Goal: Task Accomplishment & Management: Manage account settings

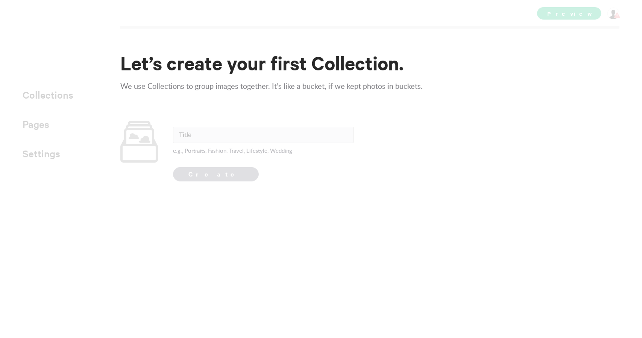
click at [231, 141] on input "text" at bounding box center [263, 135] width 181 height 16
click at [227, 136] on input "text" at bounding box center [263, 135] width 181 height 16
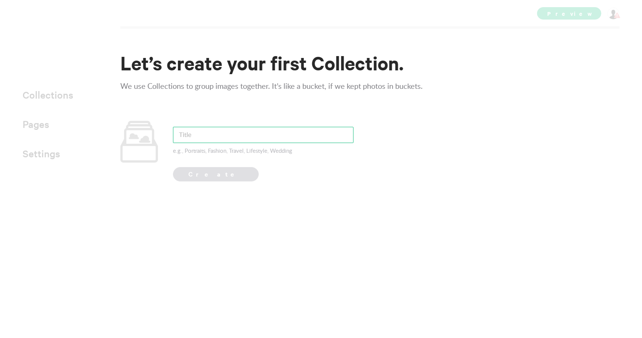
click at [211, 139] on input "text" at bounding box center [263, 135] width 181 height 16
type input "Fashion"
click at [173, 167] on button "Create" at bounding box center [216, 174] width 86 height 14
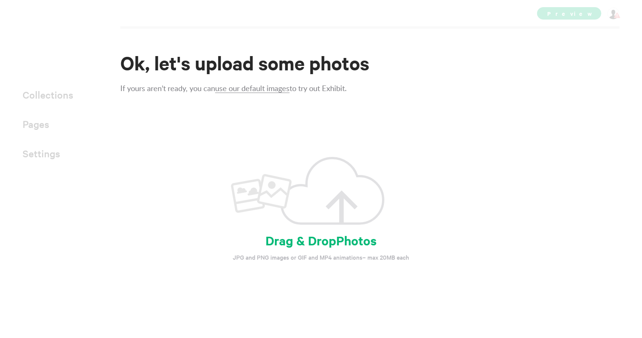
click at [323, 244] on h3 "Drag & Drop Photos" at bounding box center [321, 240] width 177 height 16
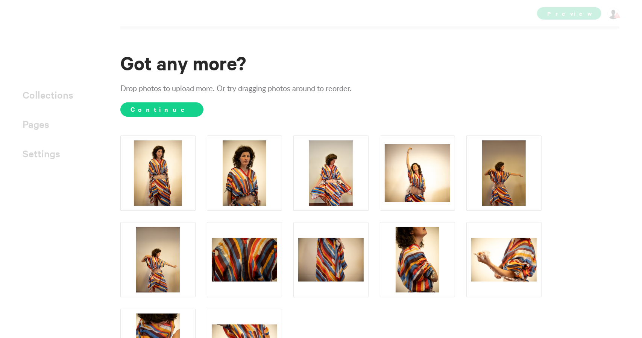
click at [156, 107] on span "Continue" at bounding box center [161, 109] width 83 height 14
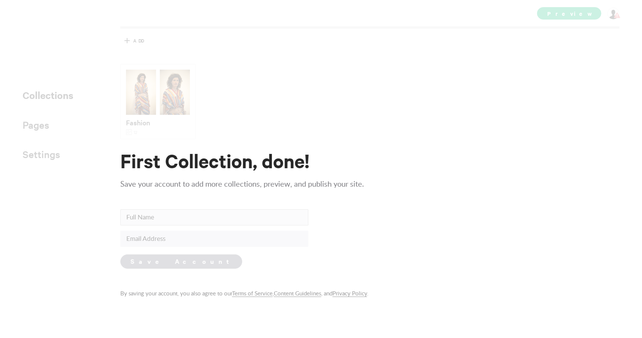
click at [156, 214] on input "text" at bounding box center [214, 217] width 188 height 16
type input "Ramy"
click at [149, 239] on input "email" at bounding box center [214, 239] width 188 height 16
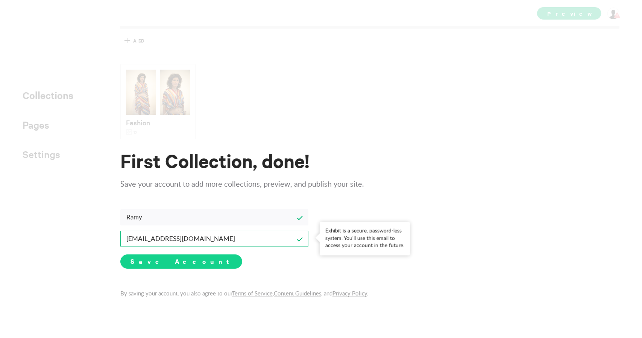
type input "[EMAIL_ADDRESS][DOMAIN_NAME]"
click at [142, 265] on button "Save Account" at bounding box center [181, 261] width 122 height 14
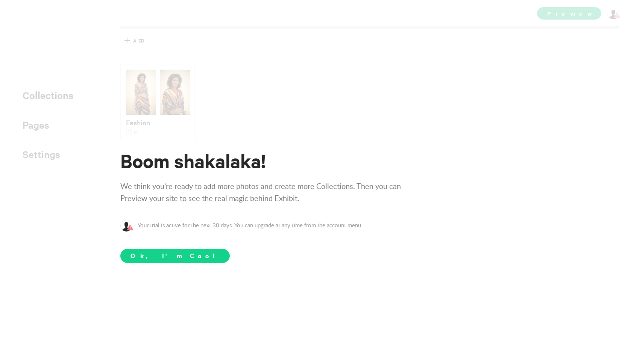
click at [148, 254] on span "Ok, I'm Cool" at bounding box center [175, 256] width 110 height 14
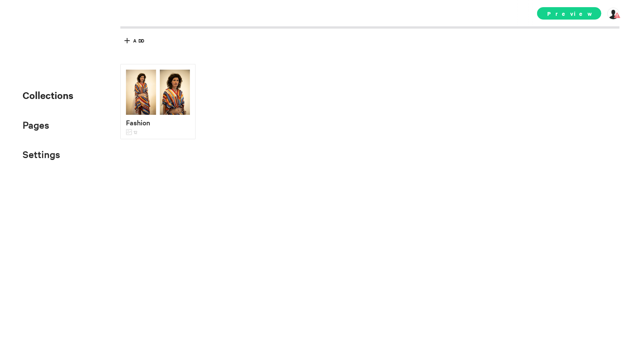
click at [584, 9] on span "Preview" at bounding box center [569, 13] width 64 height 12
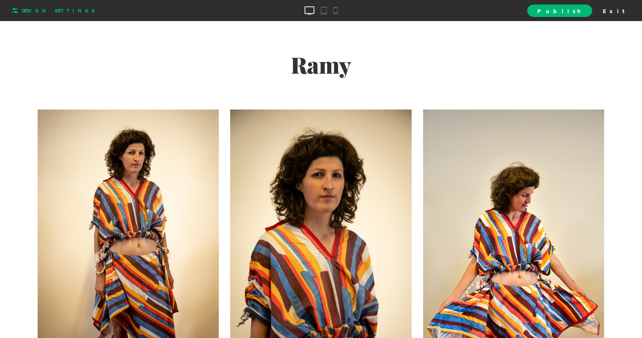
click at [37, 9] on span "Design Settings" at bounding box center [58, 10] width 73 height 7
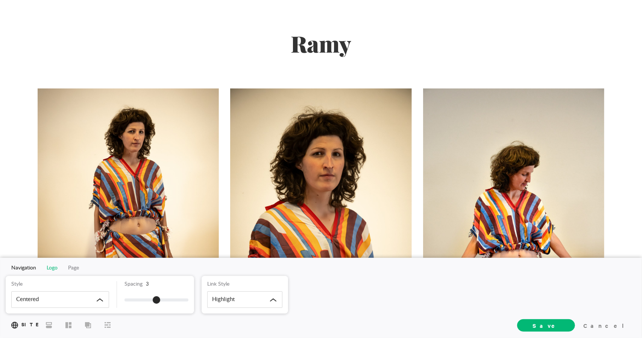
click at [50, 268] on span "Logo" at bounding box center [52, 267] width 11 height 5
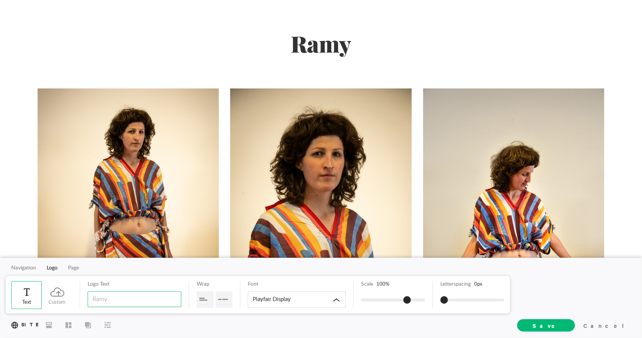
click at [142, 306] on input "text" at bounding box center [135, 299] width 94 height 16
click at [143, 300] on input "text" at bounding box center [135, 299] width 94 height 16
type input "E"
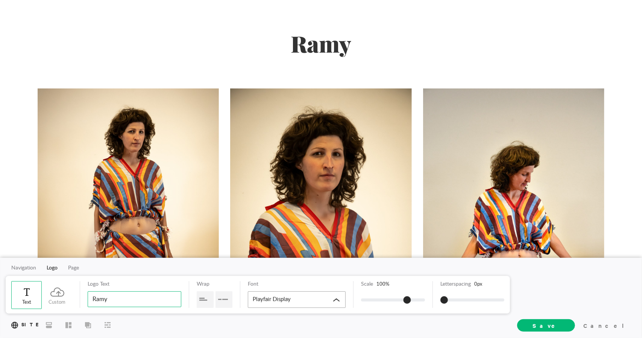
type input "Ramy"
click at [303, 299] on div "Playfair Display" at bounding box center [297, 299] width 98 height 17
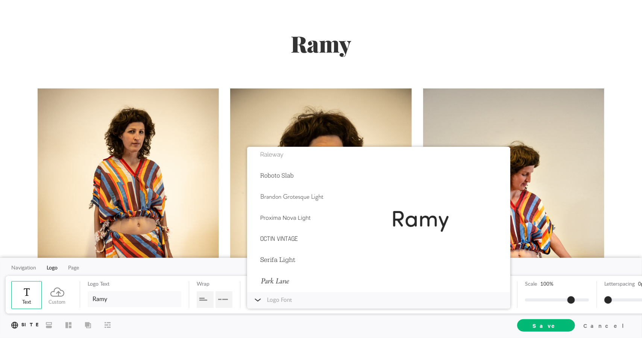
scroll to position [5, 0]
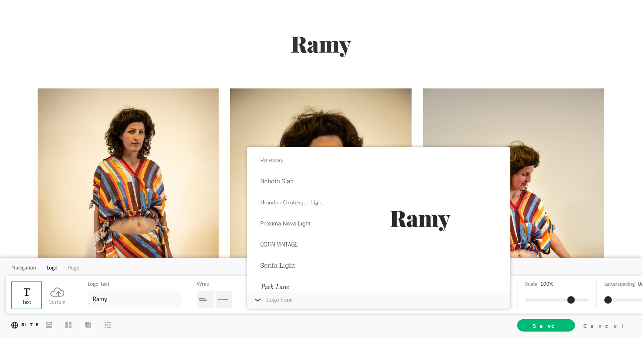
click at [400, 29] on div "Ramy Fashion" at bounding box center [321, 27] width 642 height 55
click at [259, 300] on icon at bounding box center [258, 300] width 6 height 2
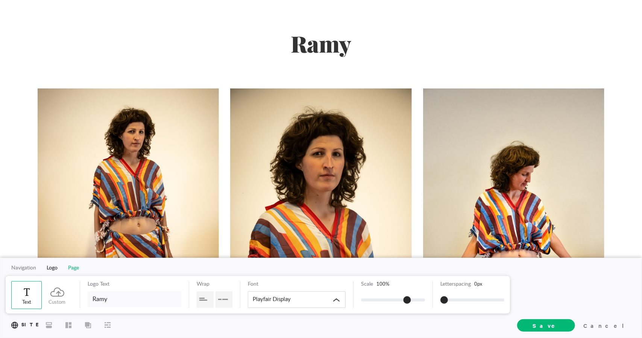
click at [74, 269] on span "Page" at bounding box center [73, 267] width 11 height 5
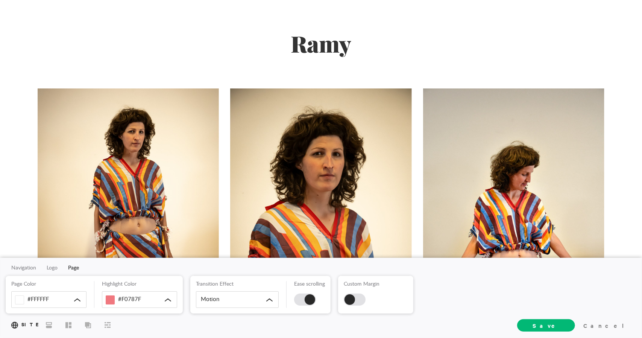
click at [310, 297] on div at bounding box center [310, 299] width 11 height 11
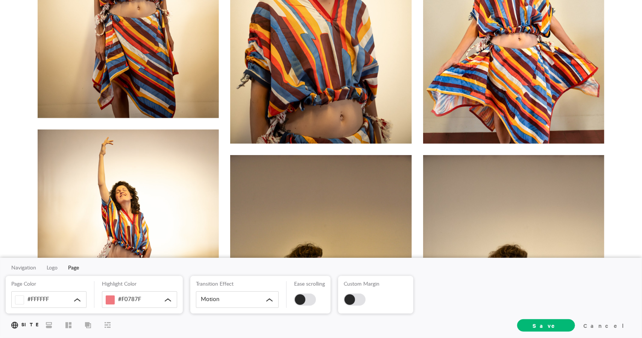
scroll to position [0, 0]
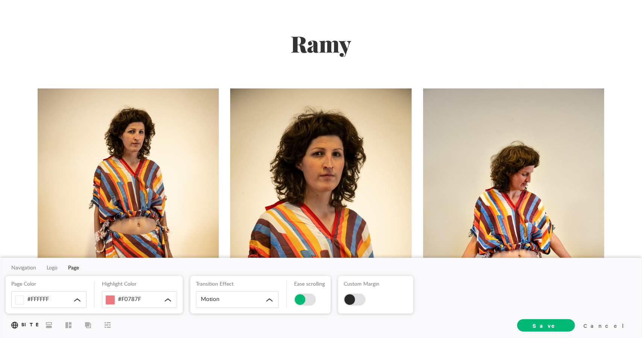
click at [312, 301] on div at bounding box center [305, 300] width 22 height 12
click at [270, 301] on div "Motion" at bounding box center [237, 299] width 83 height 17
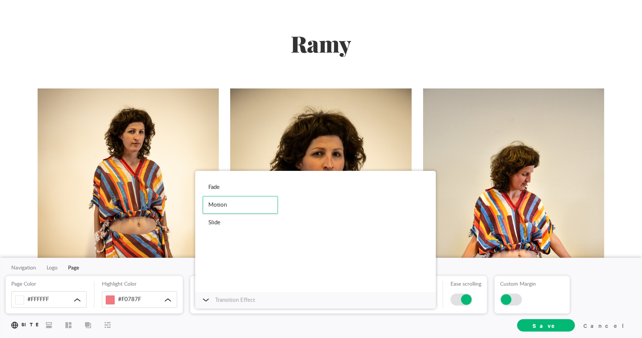
click at [518, 304] on div at bounding box center [512, 300] width 22 height 12
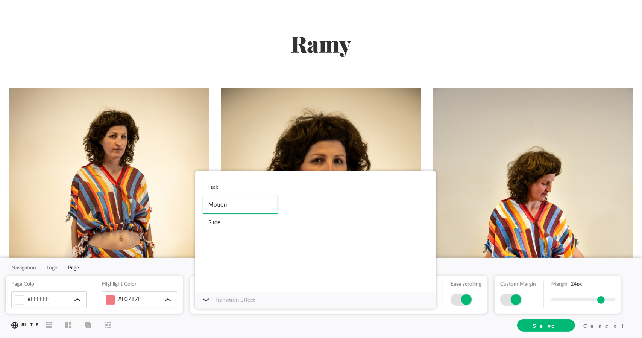
drag, startPoint x: 554, startPoint y: 300, endPoint x: 600, endPoint y: 272, distance: 53.3
click at [600, 272] on div "Navigation Logo Page Page Color #FFFFFF Highlight Color #F0787F Transition Effe…" at bounding box center [321, 298] width 642 height 80
click at [218, 186] on div "Fade" at bounding box center [240, 187] width 75 height 18
click at [203, 300] on icon at bounding box center [206, 299] width 6 height 3
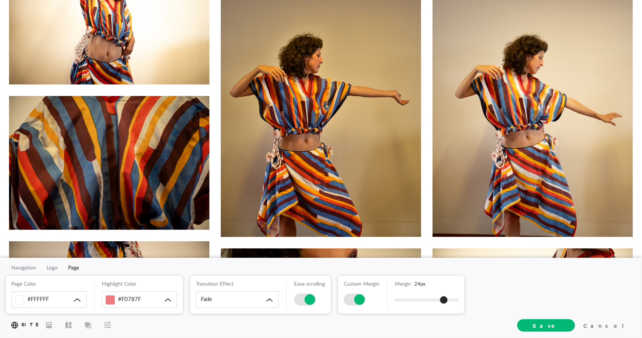
scroll to position [502, 0]
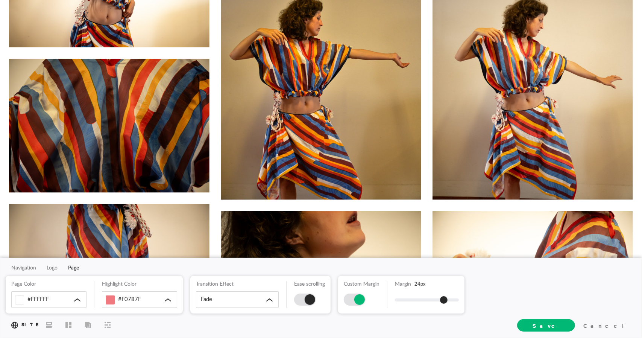
click at [306, 299] on div at bounding box center [310, 299] width 11 height 11
click at [311, 301] on div at bounding box center [305, 300] width 22 height 12
click at [348, 302] on div at bounding box center [355, 300] width 22 height 12
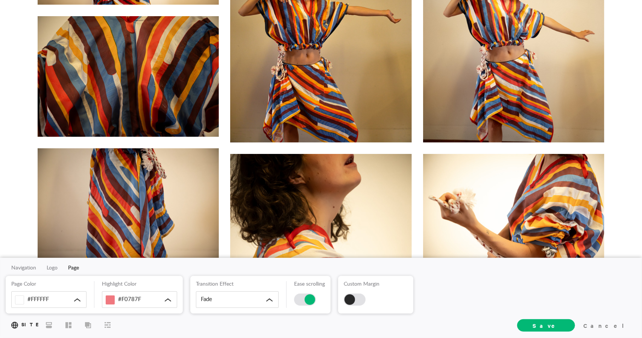
click at [361, 302] on div at bounding box center [355, 300] width 22 height 12
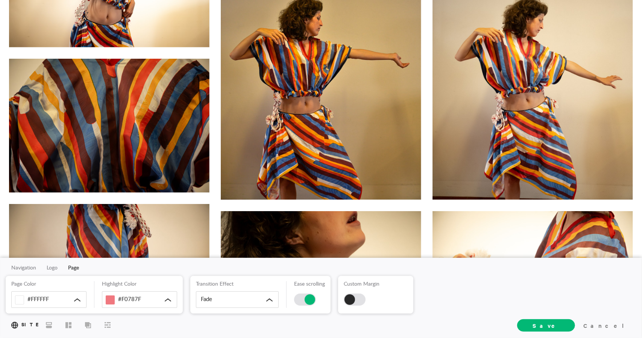
click at [361, 302] on div at bounding box center [355, 300] width 22 height 12
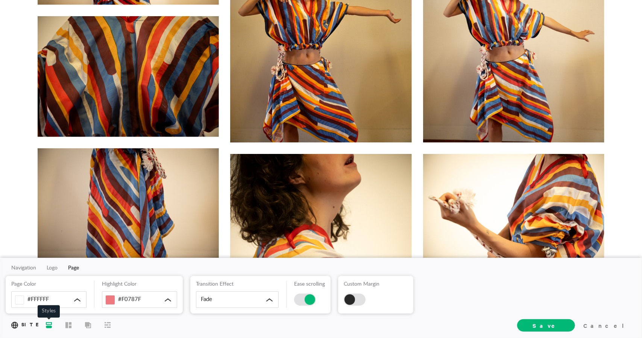
click at [52, 326] on span "Styles" at bounding box center [49, 325] width 12 height 14
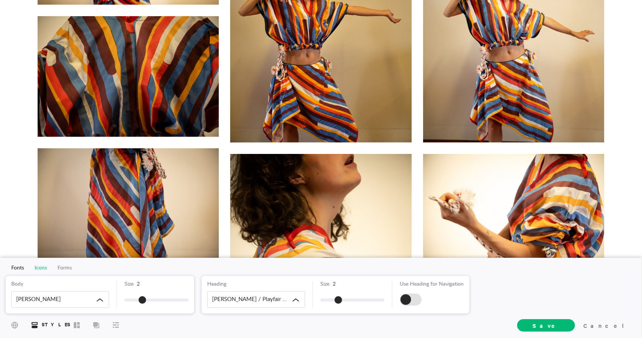
click at [43, 270] on span "Icons" at bounding box center [41, 267] width 12 height 5
click at [65, 267] on span "Forms" at bounding box center [65, 267] width 14 height 5
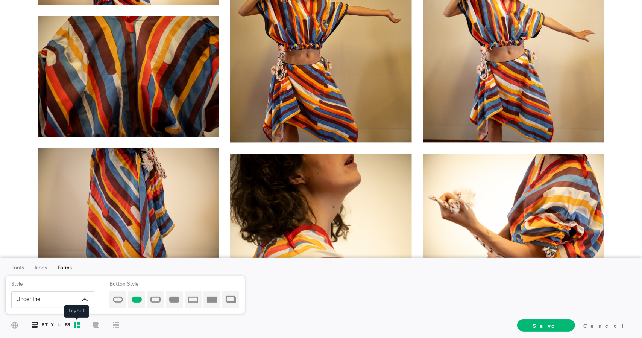
click at [76, 330] on span "Layout" at bounding box center [77, 325] width 12 height 14
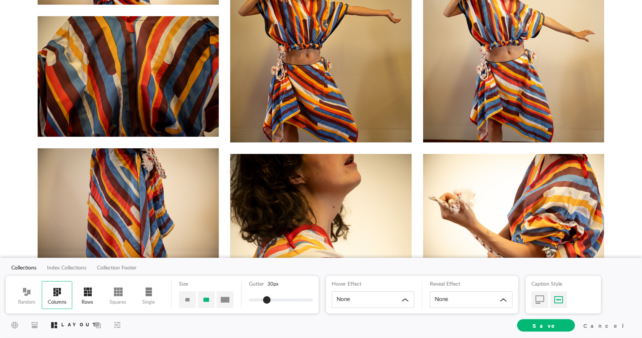
click at [85, 295] on span at bounding box center [87, 291] width 15 height 11
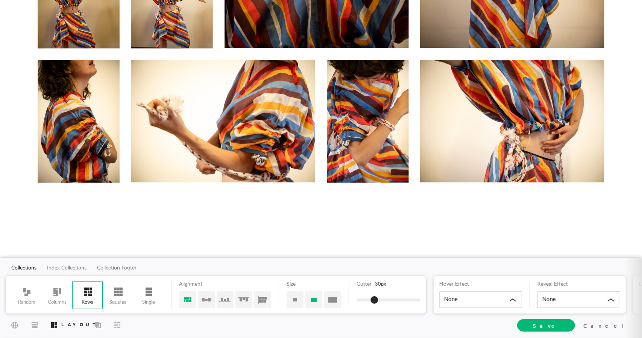
scroll to position [389, 0]
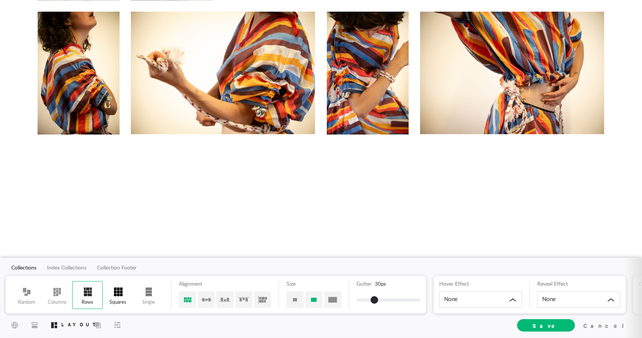
click at [116, 288] on span at bounding box center [118, 291] width 15 height 11
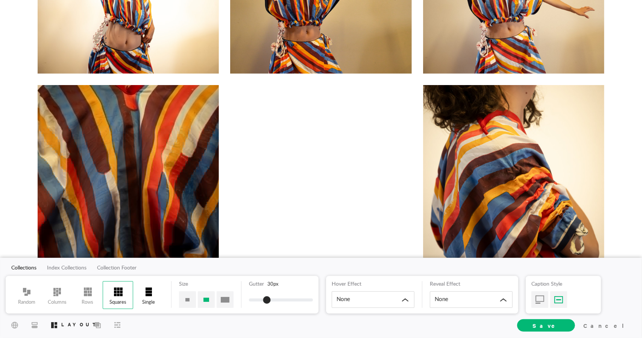
click at [152, 298] on div "Single" at bounding box center [148, 295] width 30 height 28
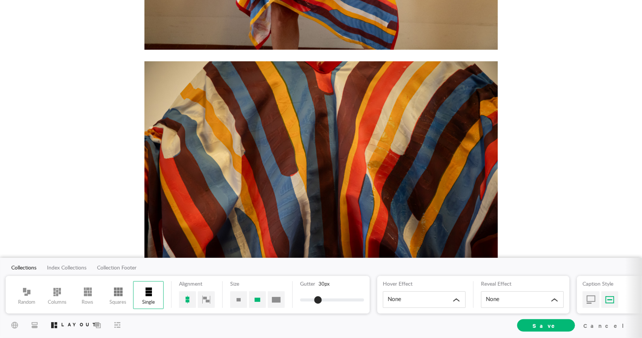
scroll to position [3463, 0]
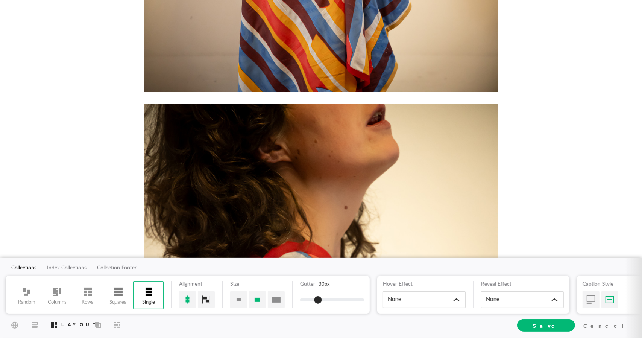
click at [204, 298] on div at bounding box center [206, 299] width 17 height 17
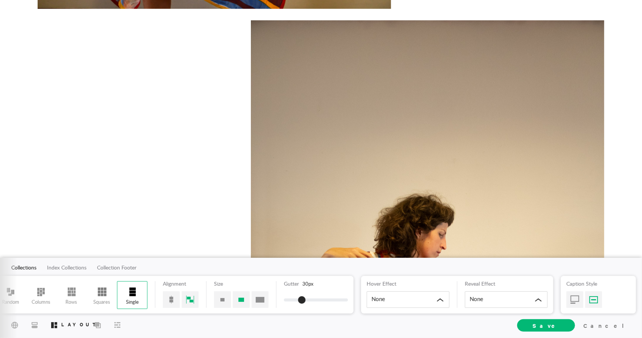
scroll to position [2860, 0]
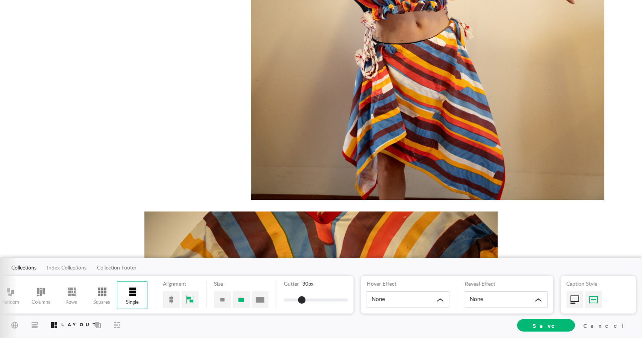
click at [572, 306] on div at bounding box center [575, 299] width 17 height 17
click at [590, 306] on div at bounding box center [594, 299] width 17 height 17
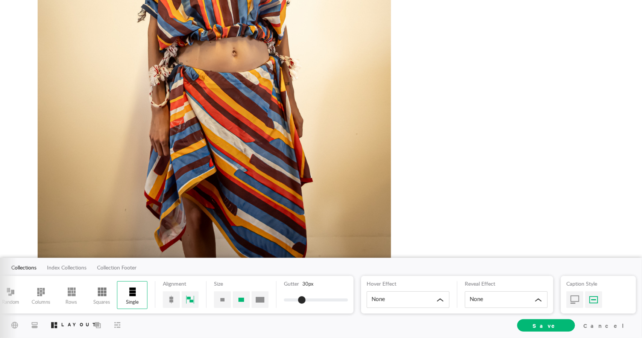
scroll to position [0, 0]
